Goal: Task Accomplishment & Management: Use online tool/utility

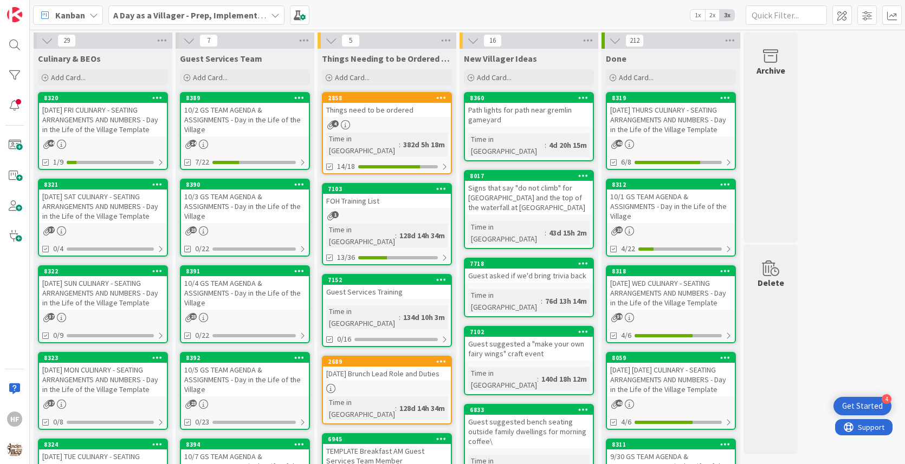
click at [117, 292] on div "[DATE] SUN CULINARY - SEATING ARRANGEMENTS AND NUMBERS - Day in the Life of the…" at bounding box center [103, 293] width 128 height 34
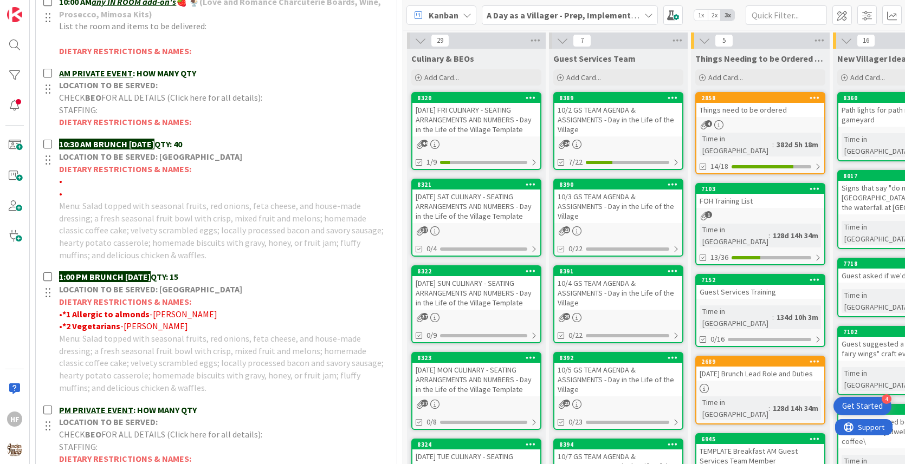
scroll to position [533, 0]
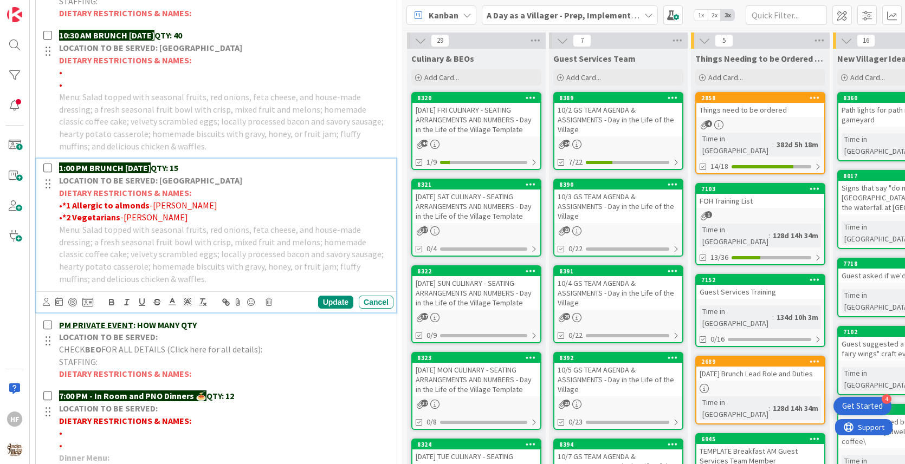
click at [285, 159] on div "1:00 PM BRUNCH [DATE] QTY: 15 LOCATION TO BE SERVED: Willows Landing DIETARY RE…" at bounding box center [224, 224] width 339 height 130
click at [233, 159] on div "1:00 PM BRUNCH [DATE] QTY: 15 LOCATION TO BE SERVED: Willows Landing DIETARY RE…" at bounding box center [224, 224] width 339 height 130
click at [178, 166] on strong "QTY: 15" at bounding box center [165, 168] width 28 height 11
click at [328, 300] on div "Update" at bounding box center [335, 302] width 35 height 13
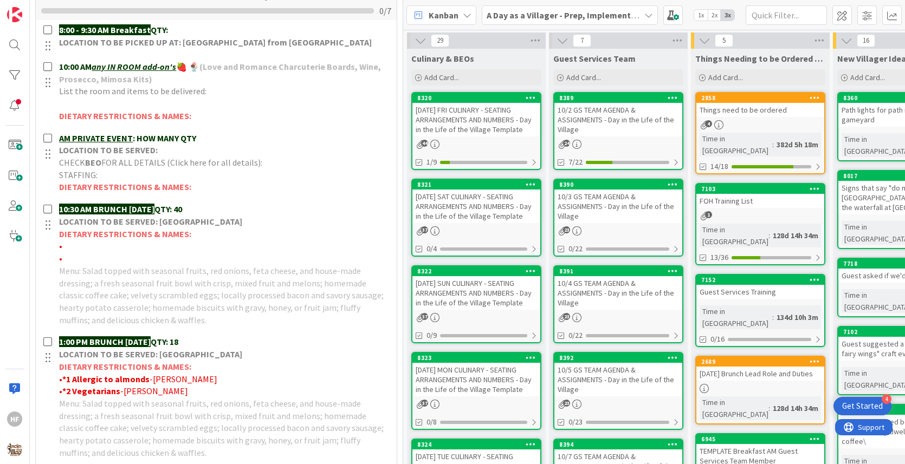
scroll to position [0, 0]
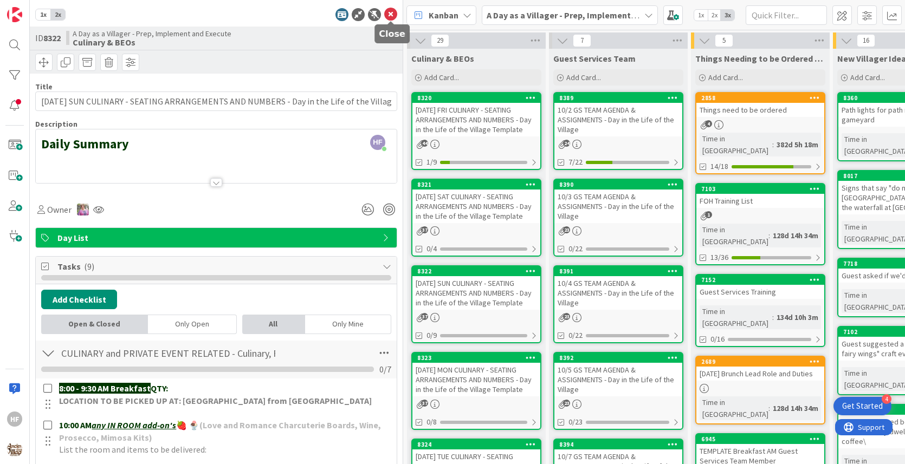
click at [387, 15] on icon at bounding box center [390, 14] width 13 height 13
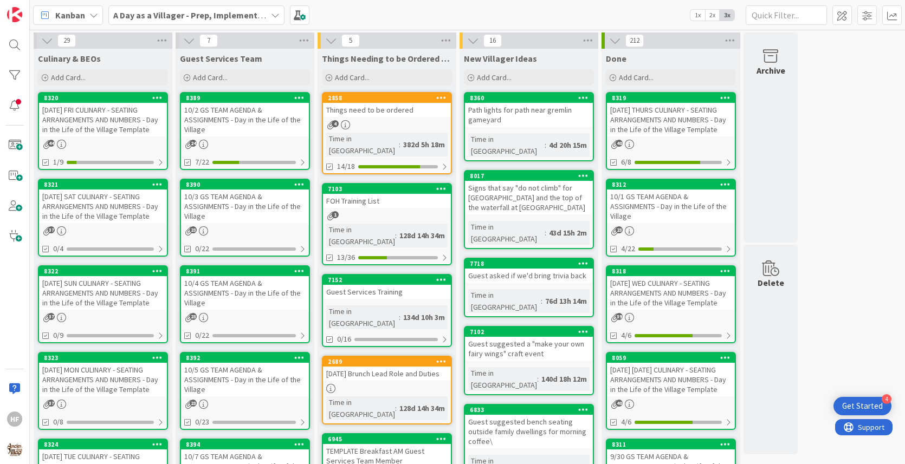
click at [74, 390] on div "[DATE] MON CULINARY - SEATING ARRANGEMENTS AND NUMBERS - Day in the Life of the…" at bounding box center [103, 380] width 128 height 34
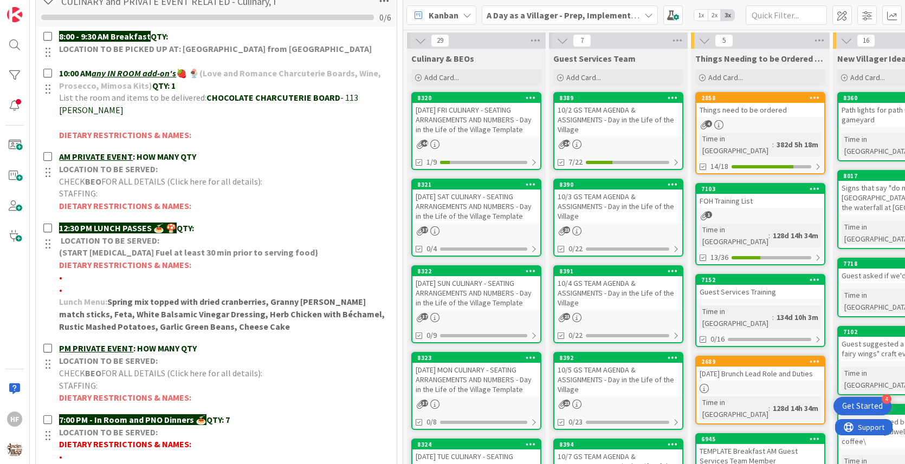
scroll to position [353, 0]
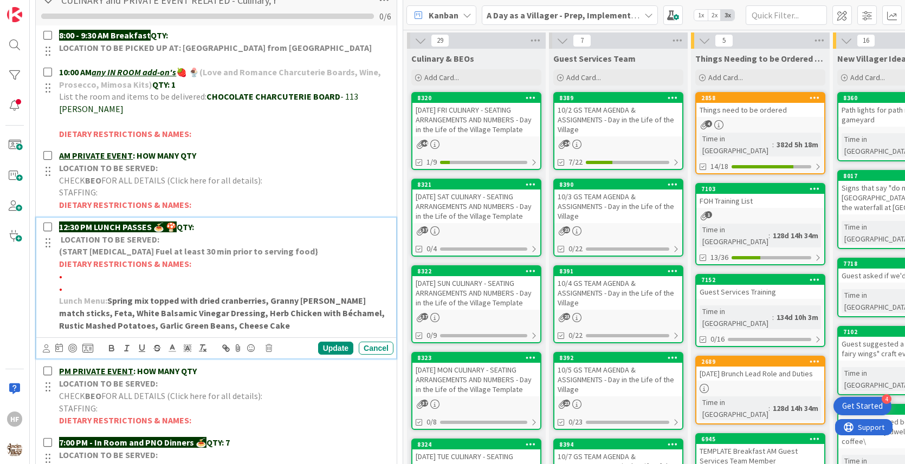
click at [229, 222] on p "12:30 PM LUNCH PASSES 🍝 🍄 QTY:" at bounding box center [224, 227] width 330 height 12
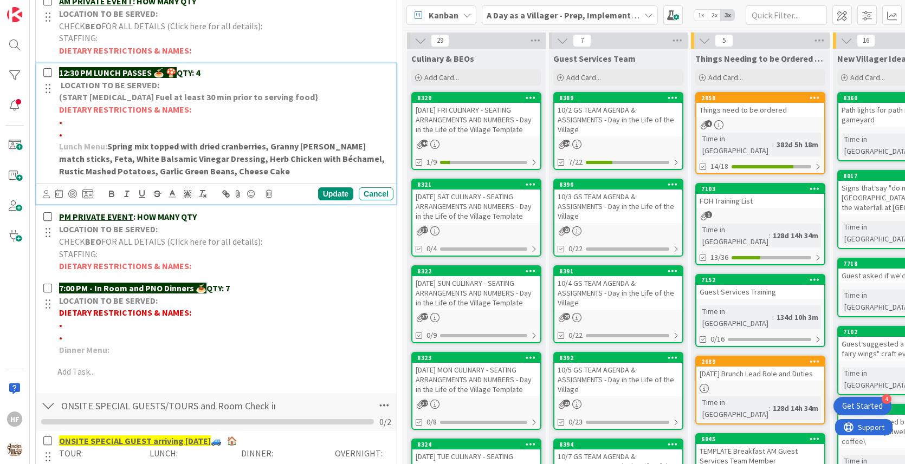
scroll to position [0, 0]
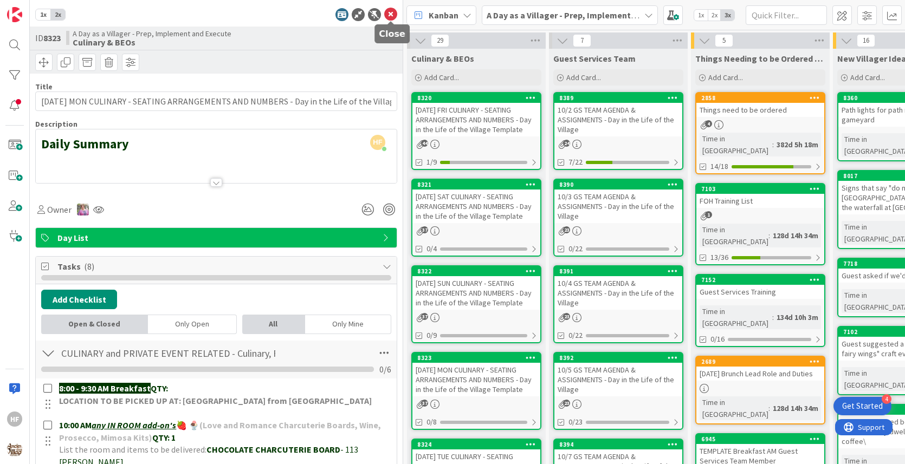
click at [388, 16] on icon at bounding box center [390, 14] width 13 height 13
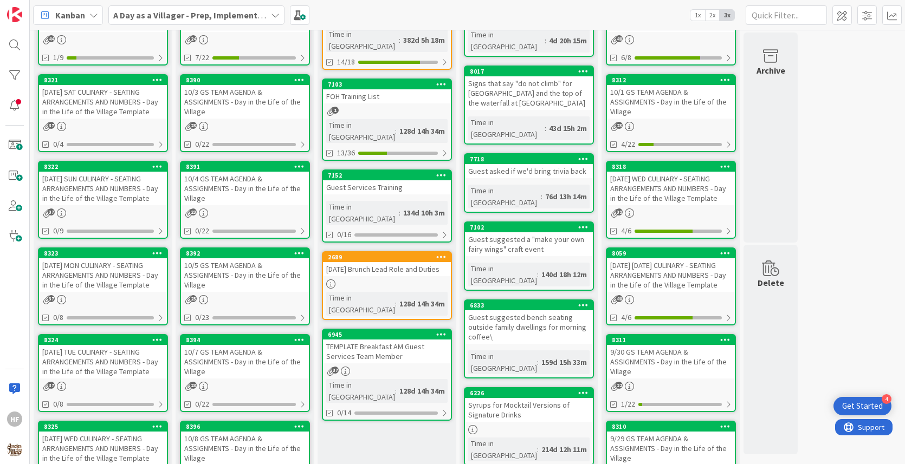
click at [88, 375] on div "[DATE] TUE CULINARY - SEATING ARRANGEMENTS AND NUMBERS - Day in the Life of the…" at bounding box center [103, 362] width 128 height 34
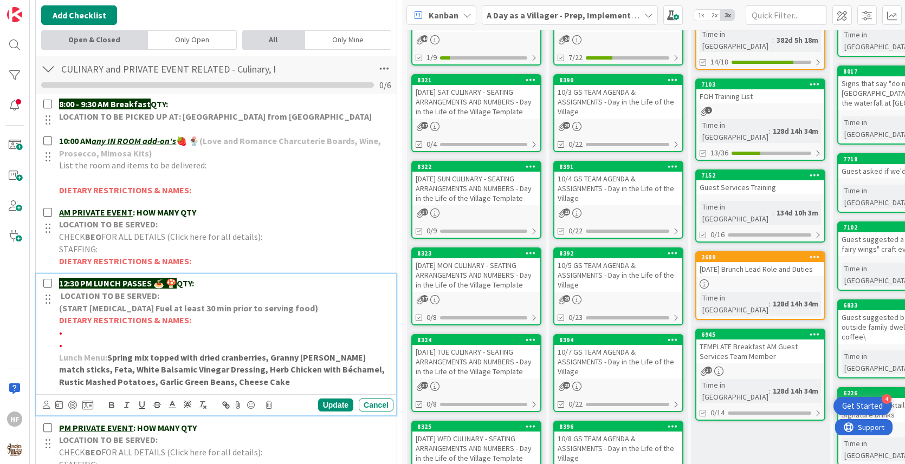
click at [228, 277] on p "12:30 PM LUNCH PASSES 🍝 🍄 QTY:" at bounding box center [224, 283] width 330 height 12
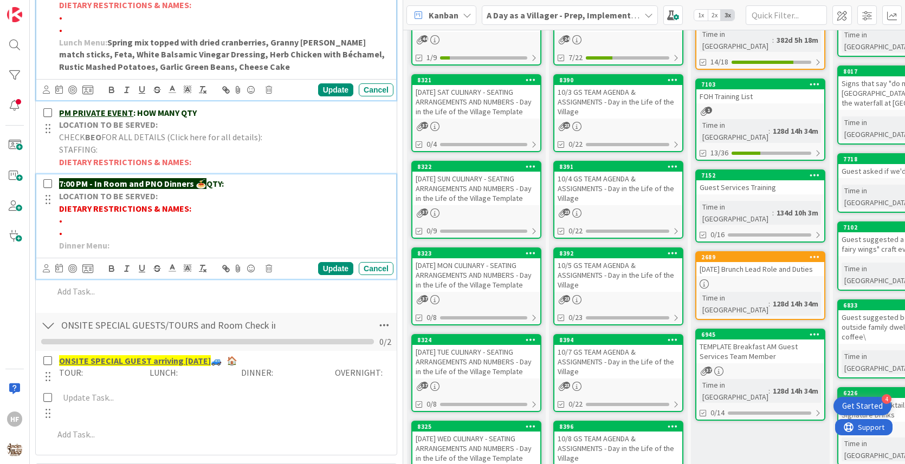
click at [261, 190] on p "LOCATION TO BE SERVED:" at bounding box center [224, 196] width 330 height 12
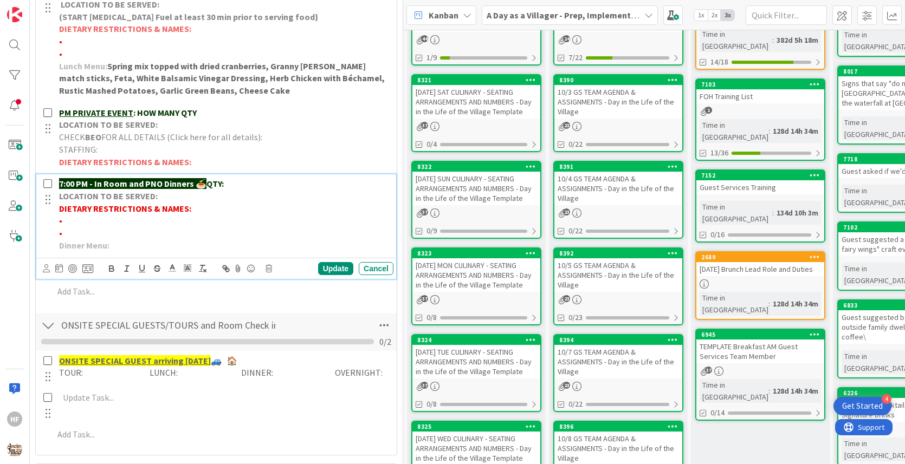
click at [258, 183] on p "7:00 PM - In Room and PNO Dinners 🍝 QTY:" at bounding box center [224, 184] width 330 height 12
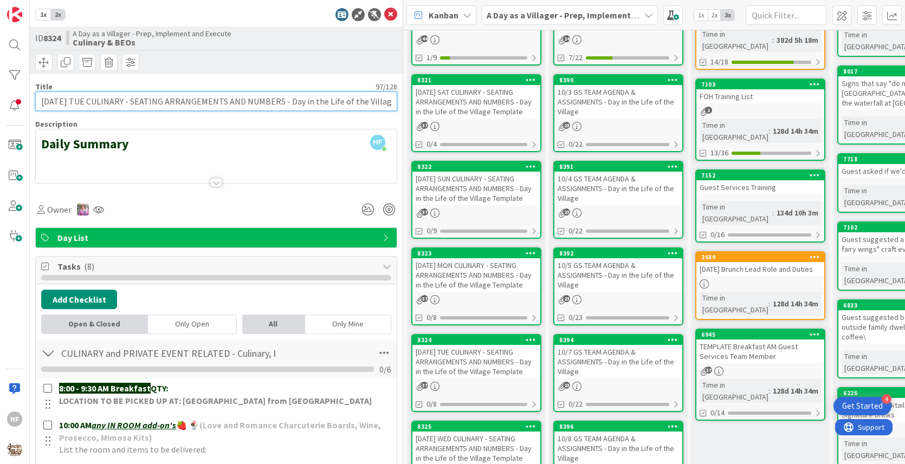
click at [321, 108] on input "[DATE] TUE CULINARY - SEATING ARRANGEMENTS AND NUMBERS - Day in the Life of the…" at bounding box center [216, 102] width 362 height 20
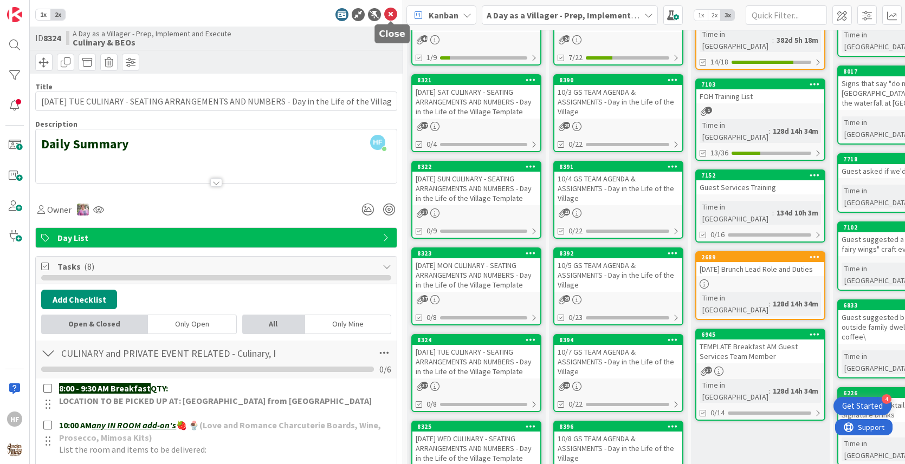
click at [395, 13] on icon at bounding box center [390, 14] width 13 height 13
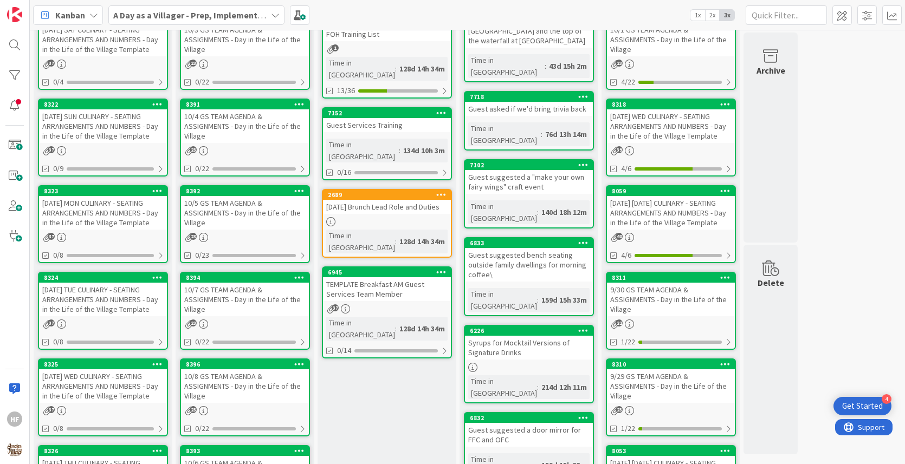
click at [94, 386] on div "[DATE] WED CULINARY - SEATING ARRANGEMENTS AND NUMBERS - Day in the Life of the…" at bounding box center [103, 387] width 128 height 34
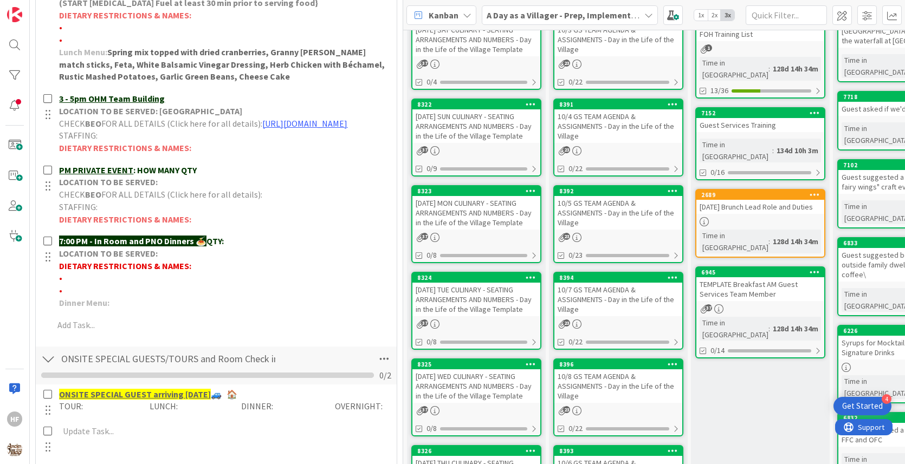
scroll to position [434, 0]
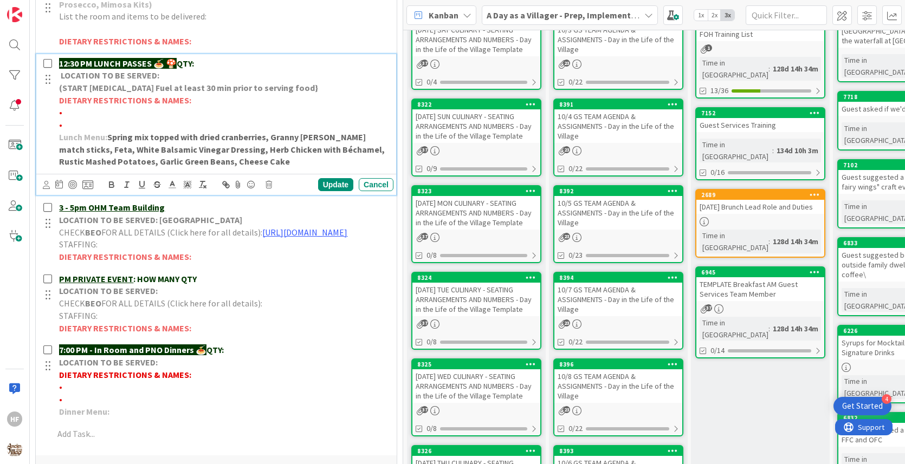
click at [225, 57] on p "12:30 PM LUNCH PASSES 🍝 🍄 QTY:" at bounding box center [224, 63] width 330 height 12
click at [242, 357] on p "7:00 PM - In Room and PNO Dinners 🍝 QTY:" at bounding box center [224, 350] width 330 height 12
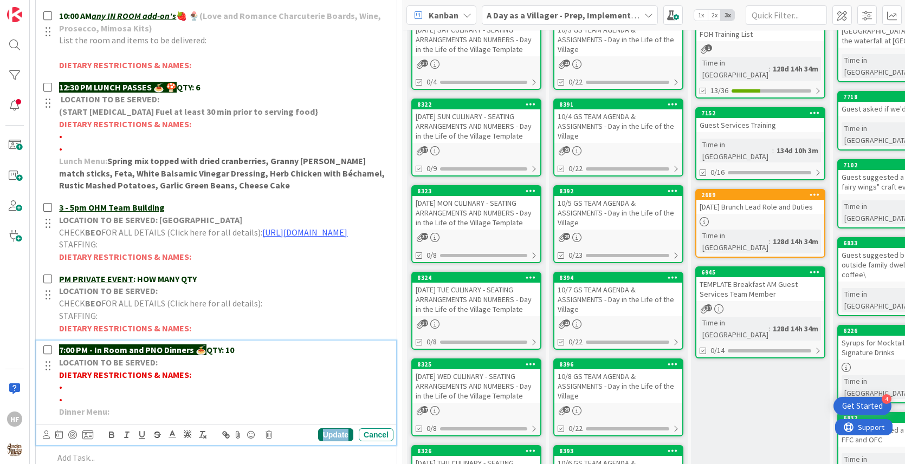
click at [340, 442] on div "Update" at bounding box center [335, 435] width 35 height 13
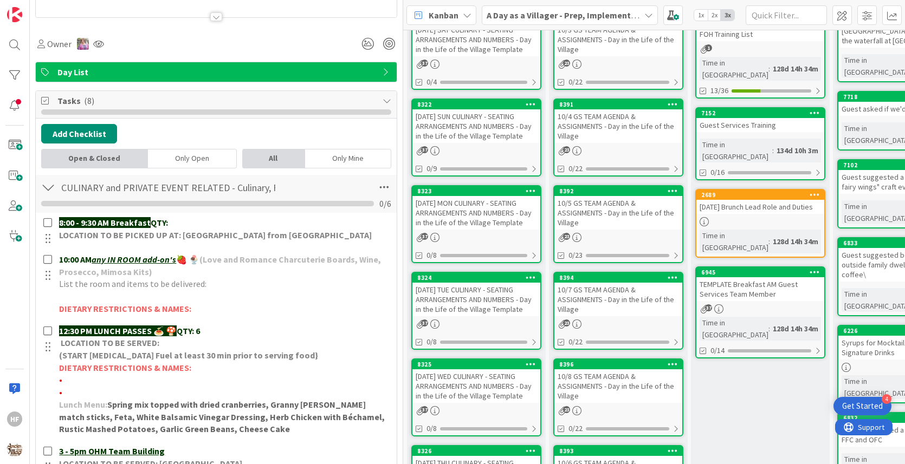
scroll to position [0, 0]
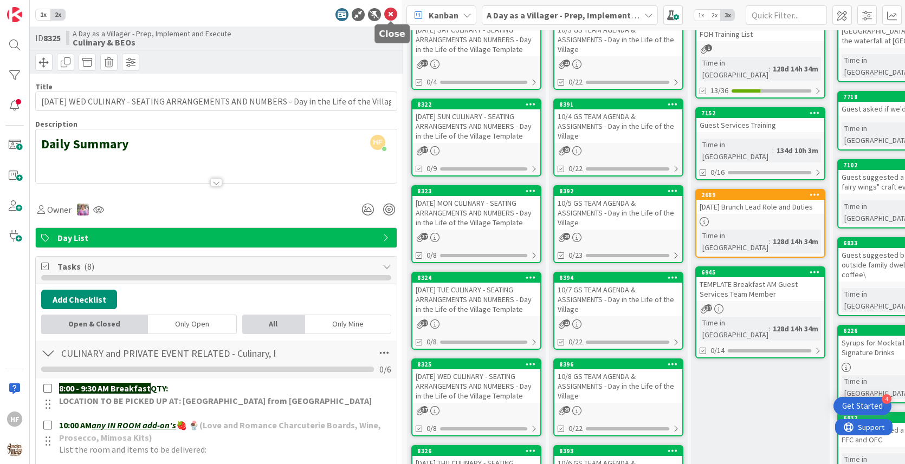
click at [389, 16] on icon at bounding box center [390, 14] width 13 height 13
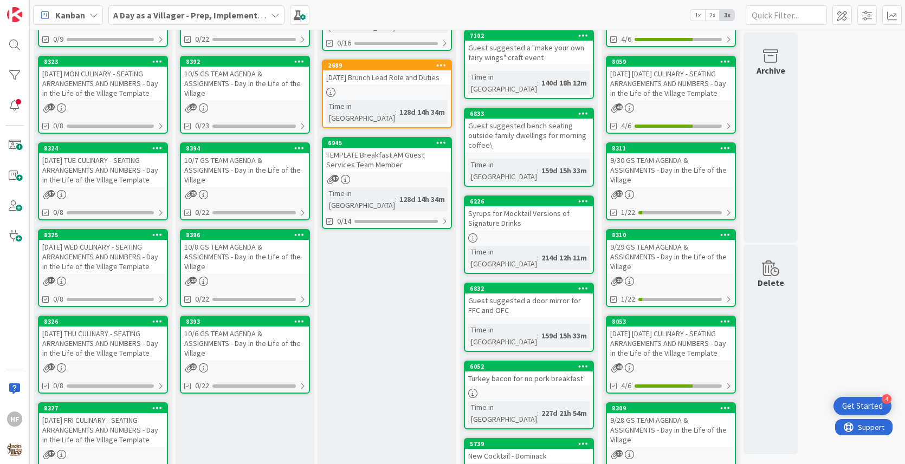
click at [106, 333] on div "[DATE] THU CULINARY - SEATING ARRANGEMENTS AND NUMBERS - Day in the Life of the…" at bounding box center [103, 344] width 128 height 34
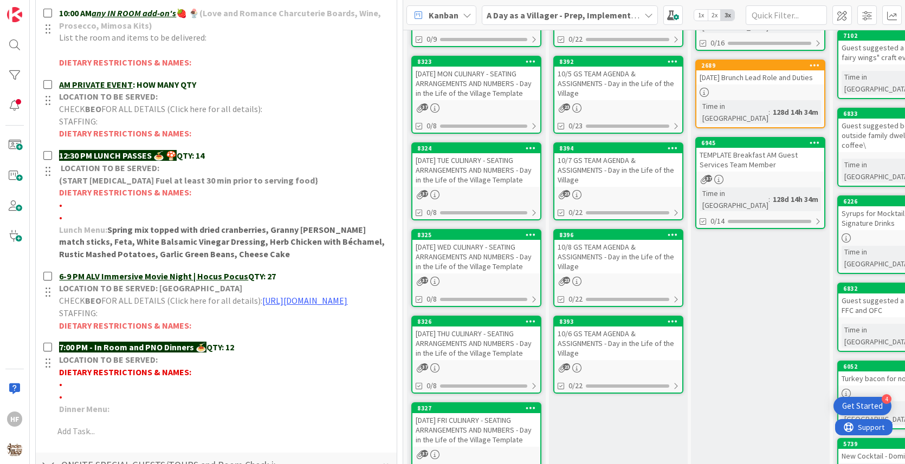
scroll to position [432, 0]
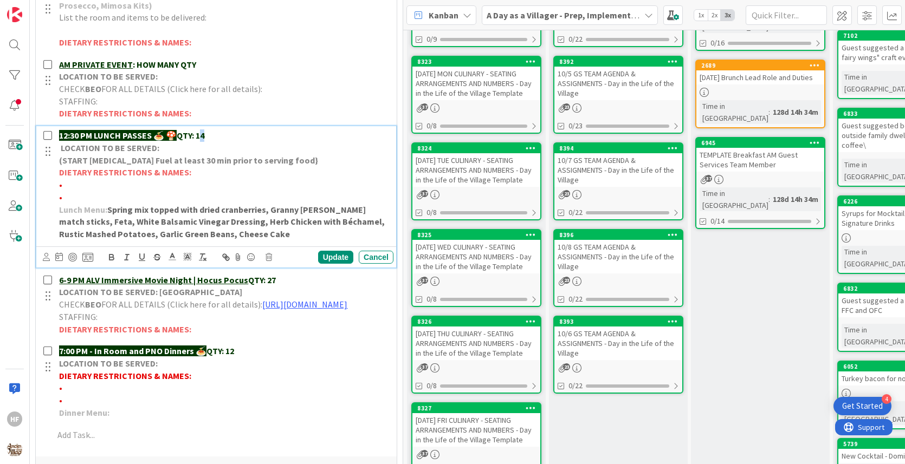
drag, startPoint x: 206, startPoint y: 128, endPoint x: 195, endPoint y: 128, distance: 10.8
click at [195, 130] on p "12:30 PM LUNCH PASSES 🍝 🍄 QTY: 14" at bounding box center [224, 136] width 330 height 12
click at [330, 260] on div "Update" at bounding box center [335, 257] width 35 height 13
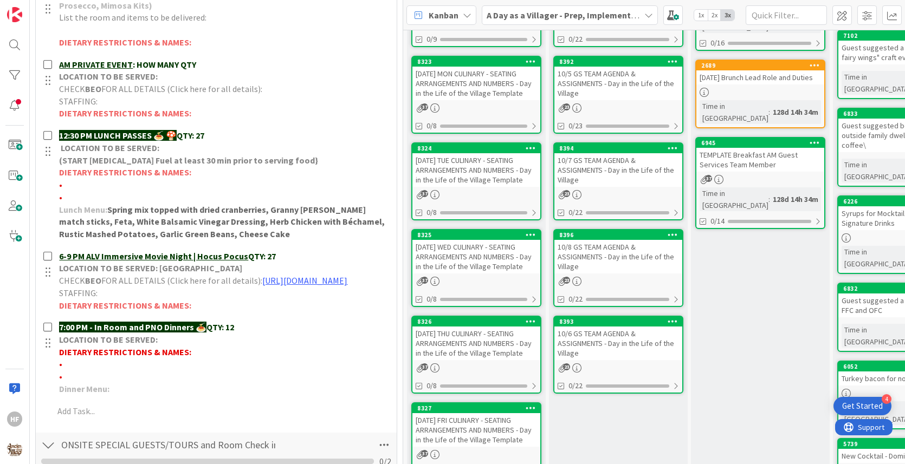
scroll to position [0, 0]
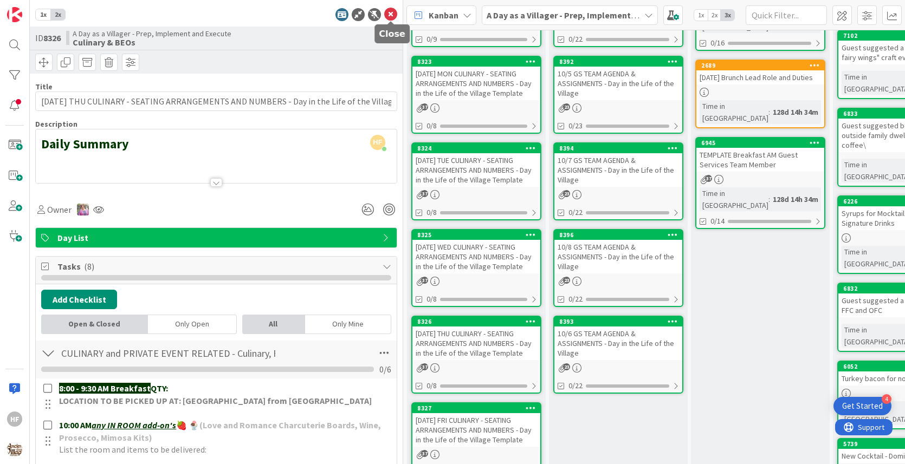
click at [392, 15] on icon at bounding box center [390, 14] width 13 height 13
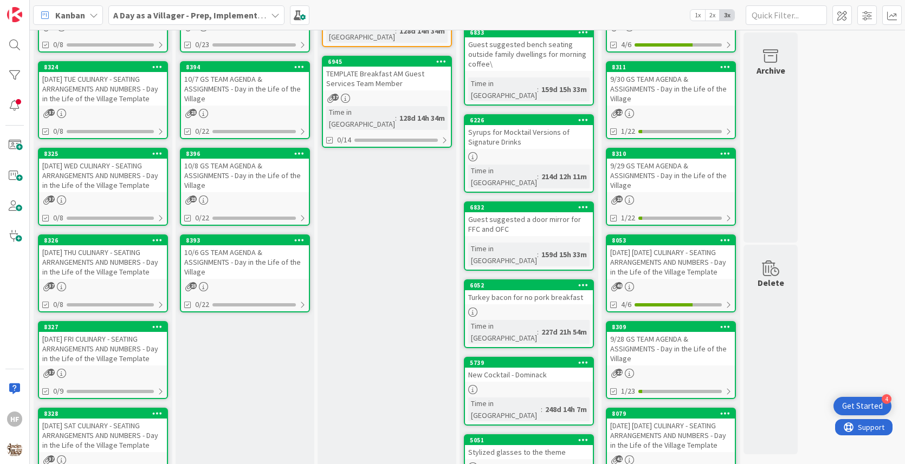
click at [124, 342] on div "[DATE] FRI CULINARY - SEATING ARRANGEMENTS AND NUMBERS - Day in the Life of the…" at bounding box center [103, 349] width 128 height 34
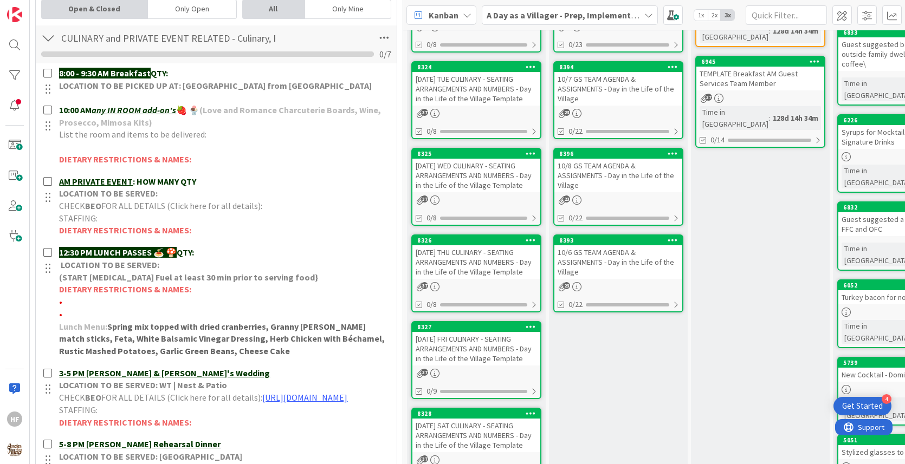
scroll to position [334, 0]
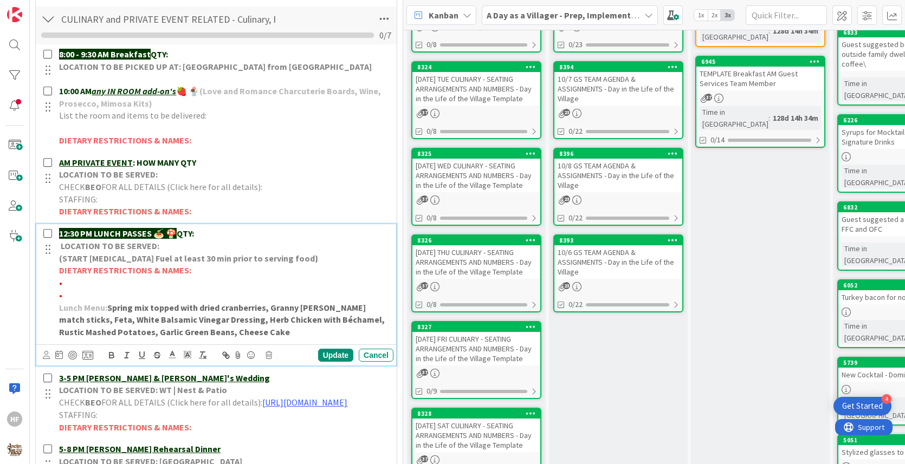
click at [232, 229] on p "12:30 PM LUNCH PASSES 🍝 🍄 QTY:" at bounding box center [224, 234] width 330 height 12
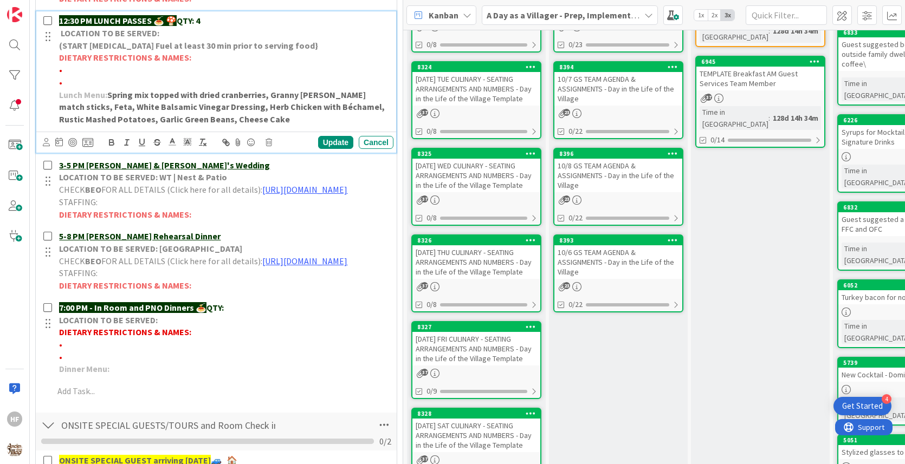
scroll to position [550, 0]
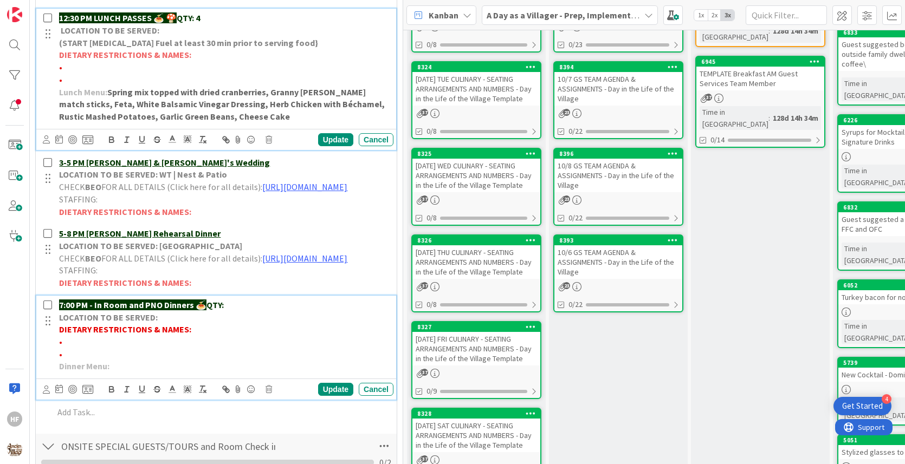
click at [299, 312] on p "7:00 PM - In Room and PNO Dinners 🍝 QTY:" at bounding box center [224, 305] width 330 height 12
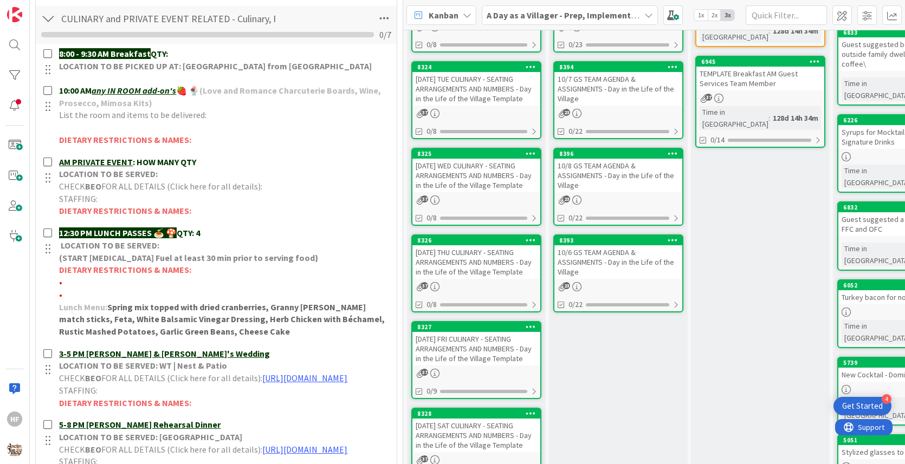
scroll to position [0, 0]
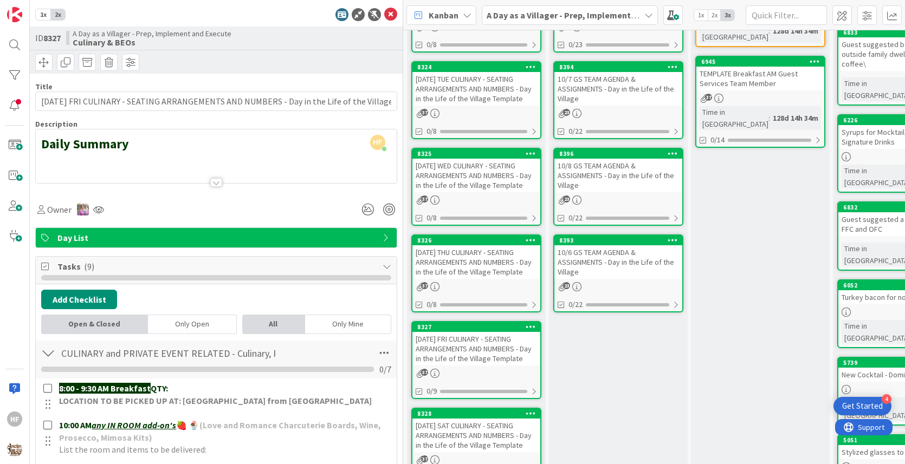
click at [288, 178] on div at bounding box center [216, 170] width 361 height 28
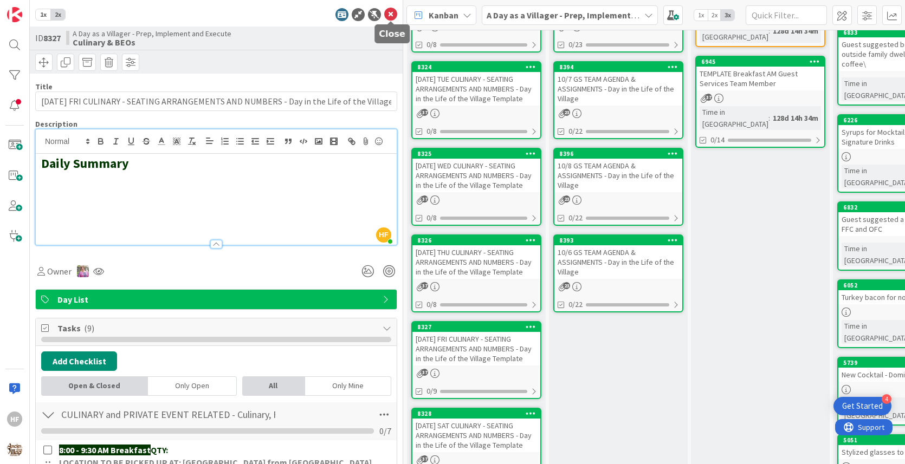
click at [391, 18] on icon at bounding box center [390, 14] width 13 height 13
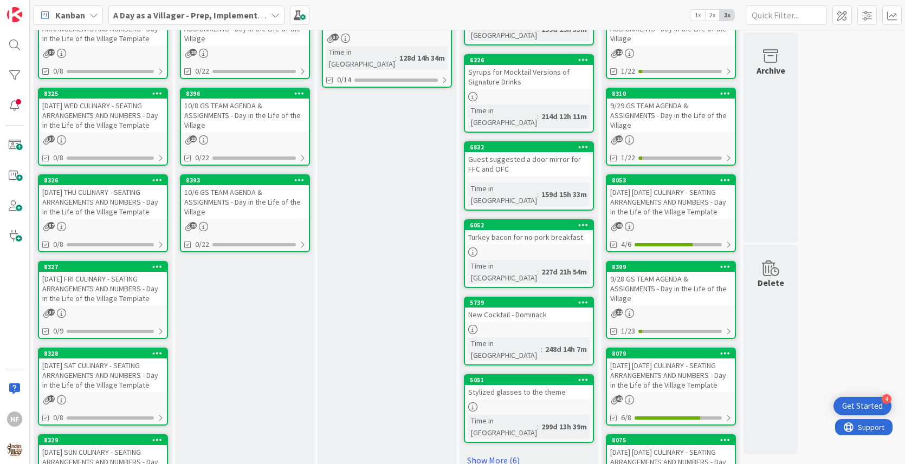
scroll to position [439, 0]
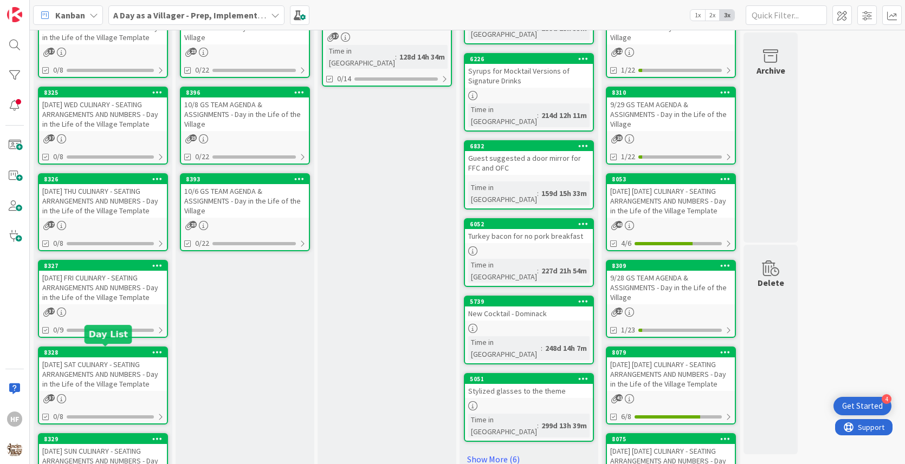
click at [122, 373] on div "[DATE] SAT CULINARY - SEATING ARRANGEMENTS AND NUMBERS - Day in the Life of the…" at bounding box center [103, 375] width 128 height 34
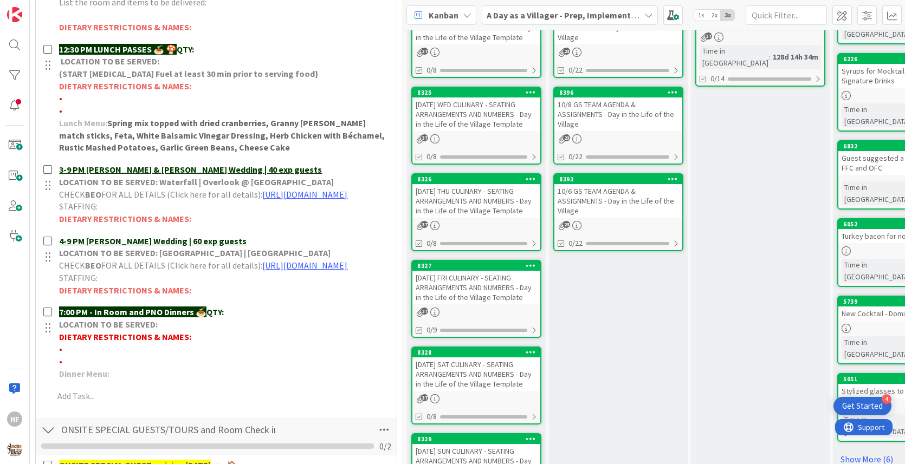
scroll to position [451, 0]
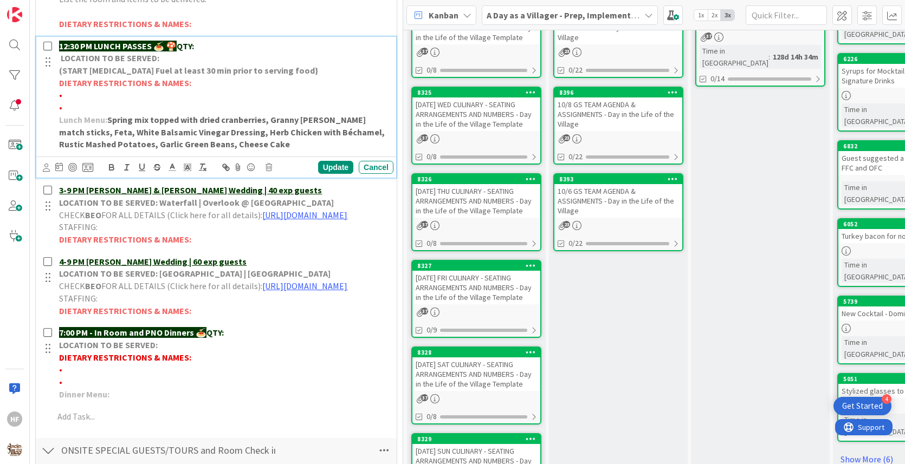
click at [261, 44] on p "12:30 PM LUNCH PASSES 🍝 🍄 QTY:" at bounding box center [224, 46] width 330 height 12
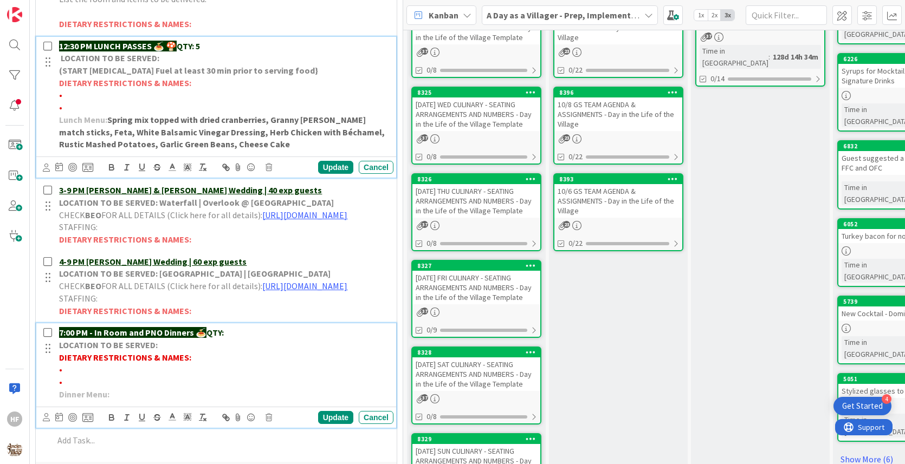
click at [247, 339] on p "7:00 PM - In Room and PNO Dinners 🍝 QTY:" at bounding box center [224, 333] width 330 height 12
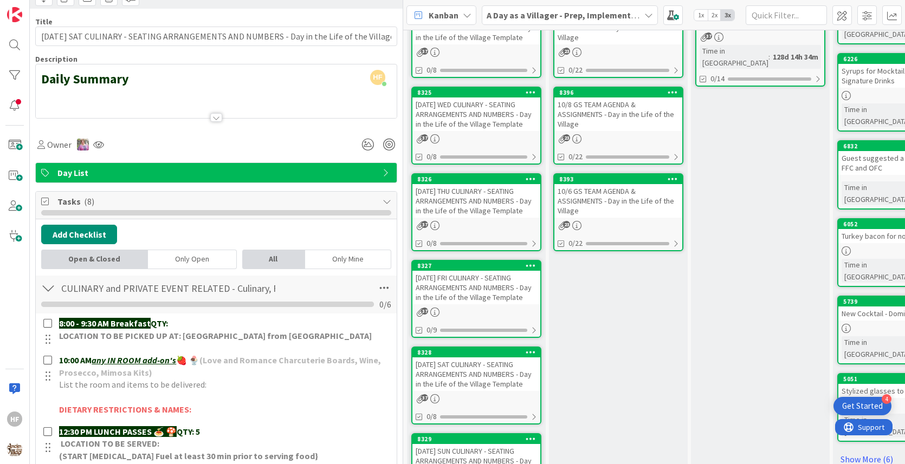
scroll to position [0, 0]
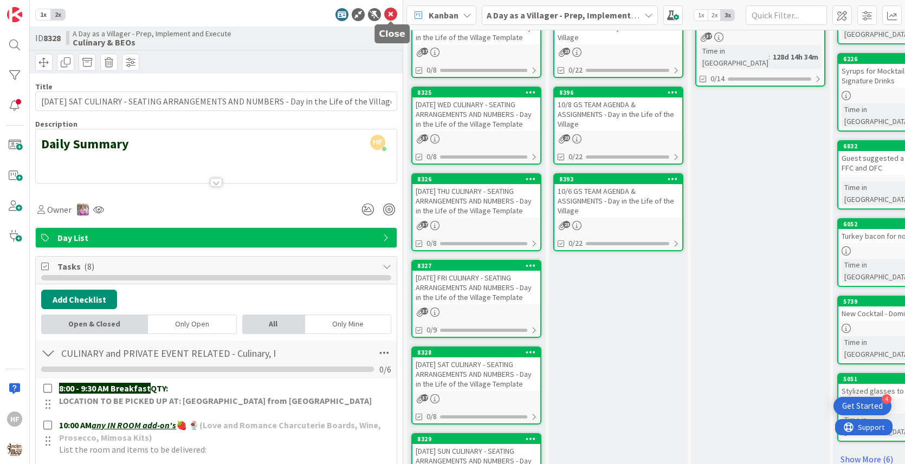
click at [390, 14] on icon at bounding box center [390, 14] width 13 height 13
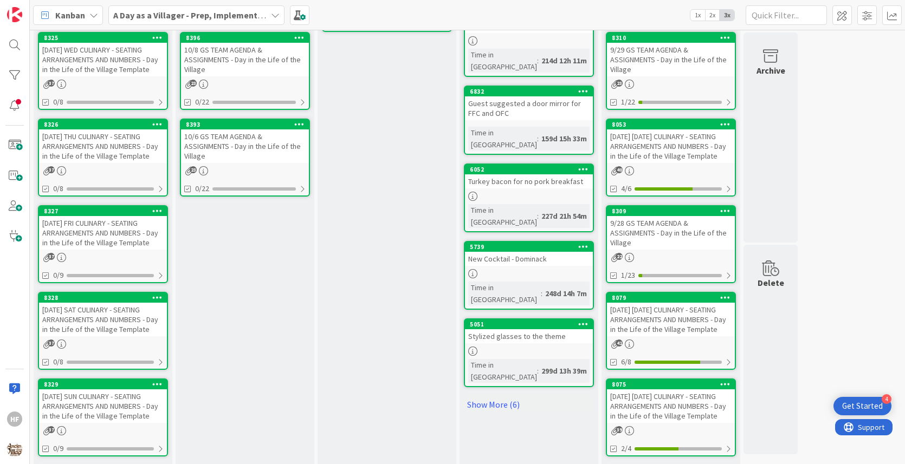
scroll to position [510, 0]
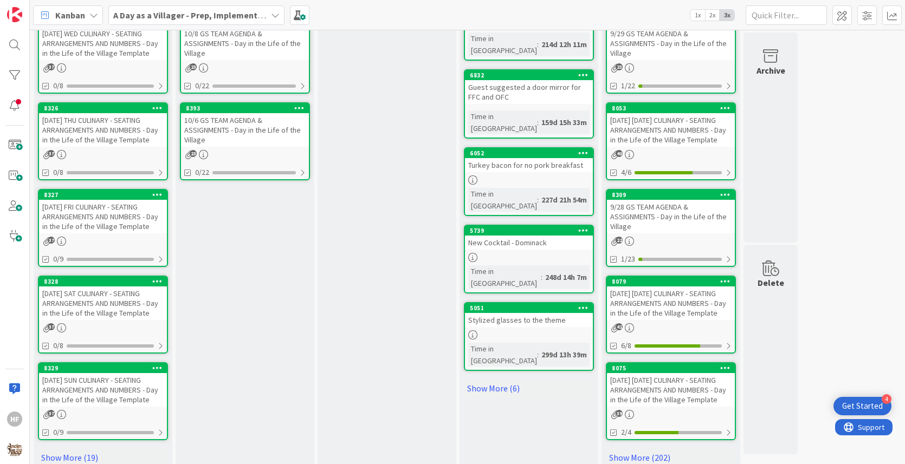
click at [122, 377] on div "[DATE] SUN CULINARY - SEATING ARRANGEMENTS AND NUMBERS - Day in the Life of the…" at bounding box center [103, 390] width 128 height 34
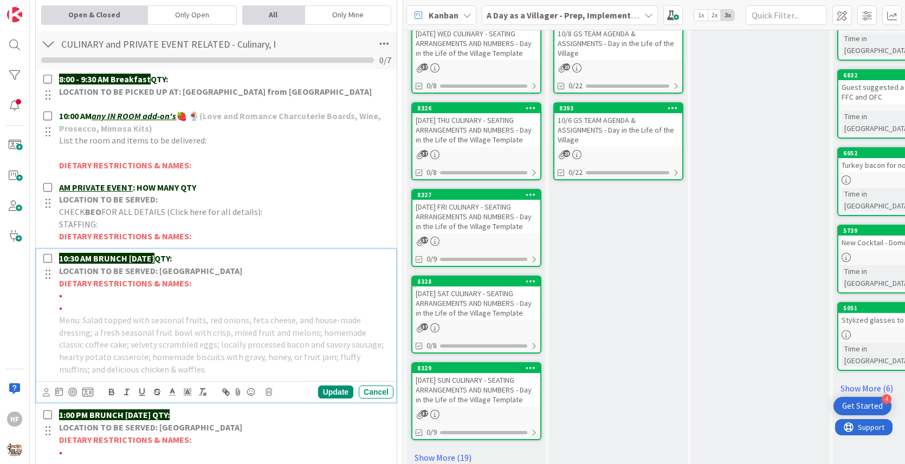
click at [242, 261] on p "10:30 AM BRUNCH [DATE] QTY:" at bounding box center [224, 259] width 330 height 12
click at [230, 411] on p "1:00 PM BRUNCH [DATE] QTY:" at bounding box center [224, 415] width 330 height 12
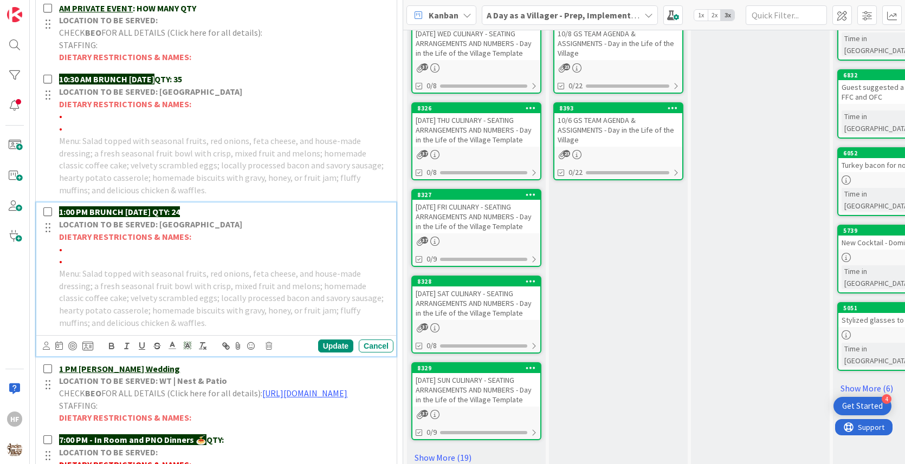
scroll to position [538, 0]
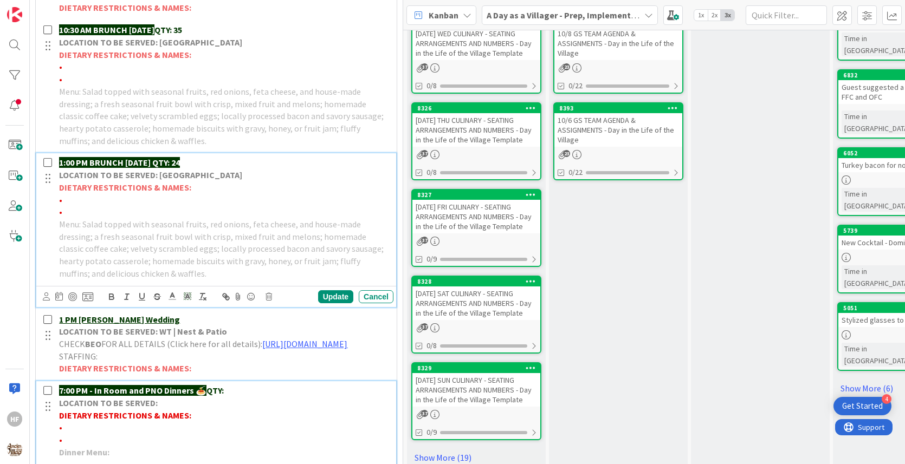
click at [230, 397] on p "7:00 PM - In Room and PNO Dinners 🍝 QTY:" at bounding box center [224, 391] width 330 height 12
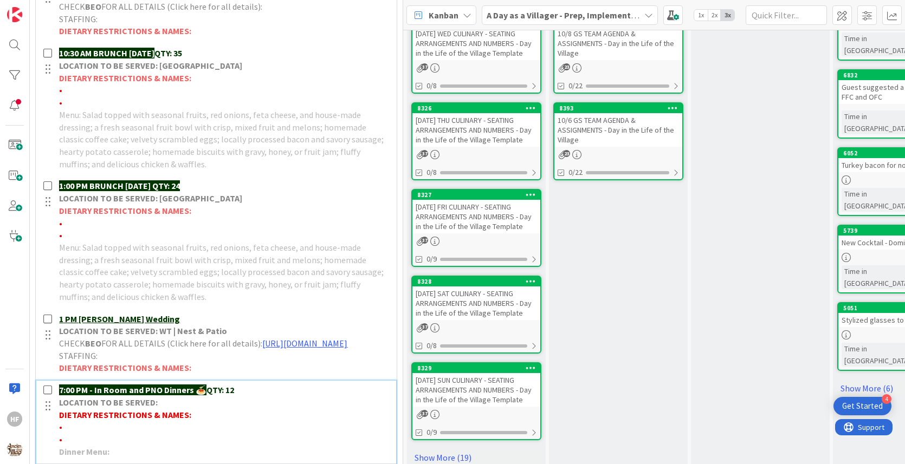
scroll to position [572, 0]
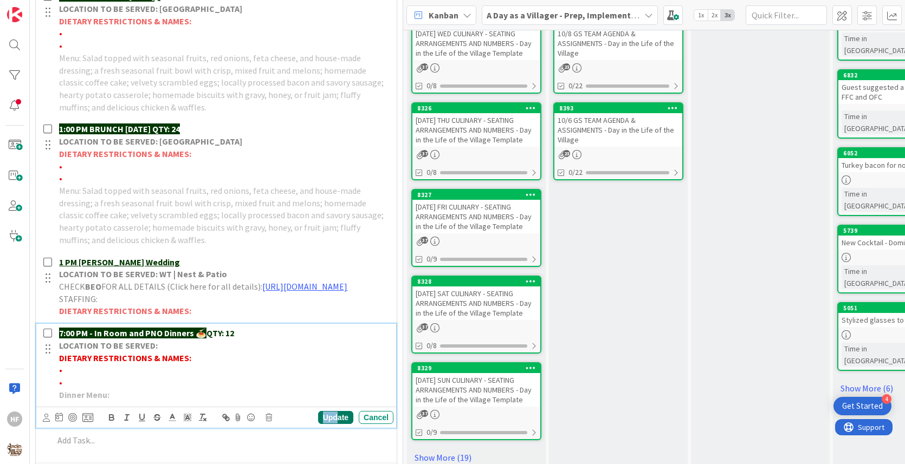
click at [337, 424] on div "Update" at bounding box center [335, 417] width 35 height 13
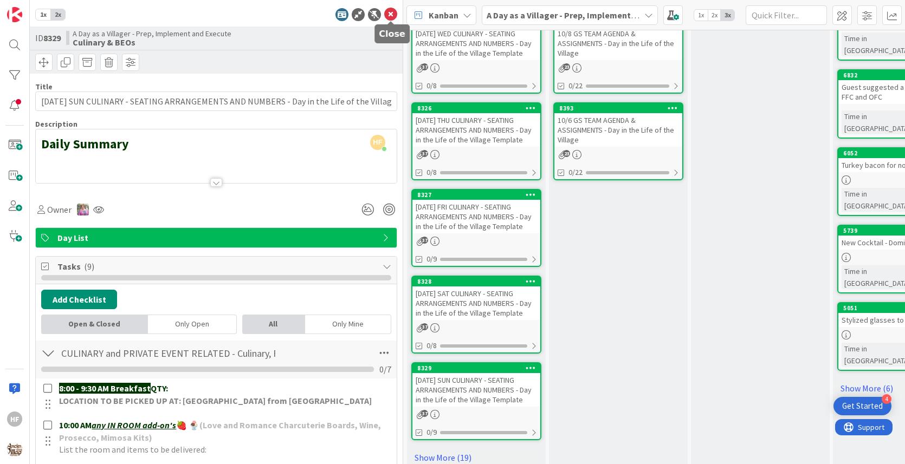
click at [389, 14] on icon at bounding box center [390, 14] width 13 height 13
